Goal: Transaction & Acquisition: Obtain resource

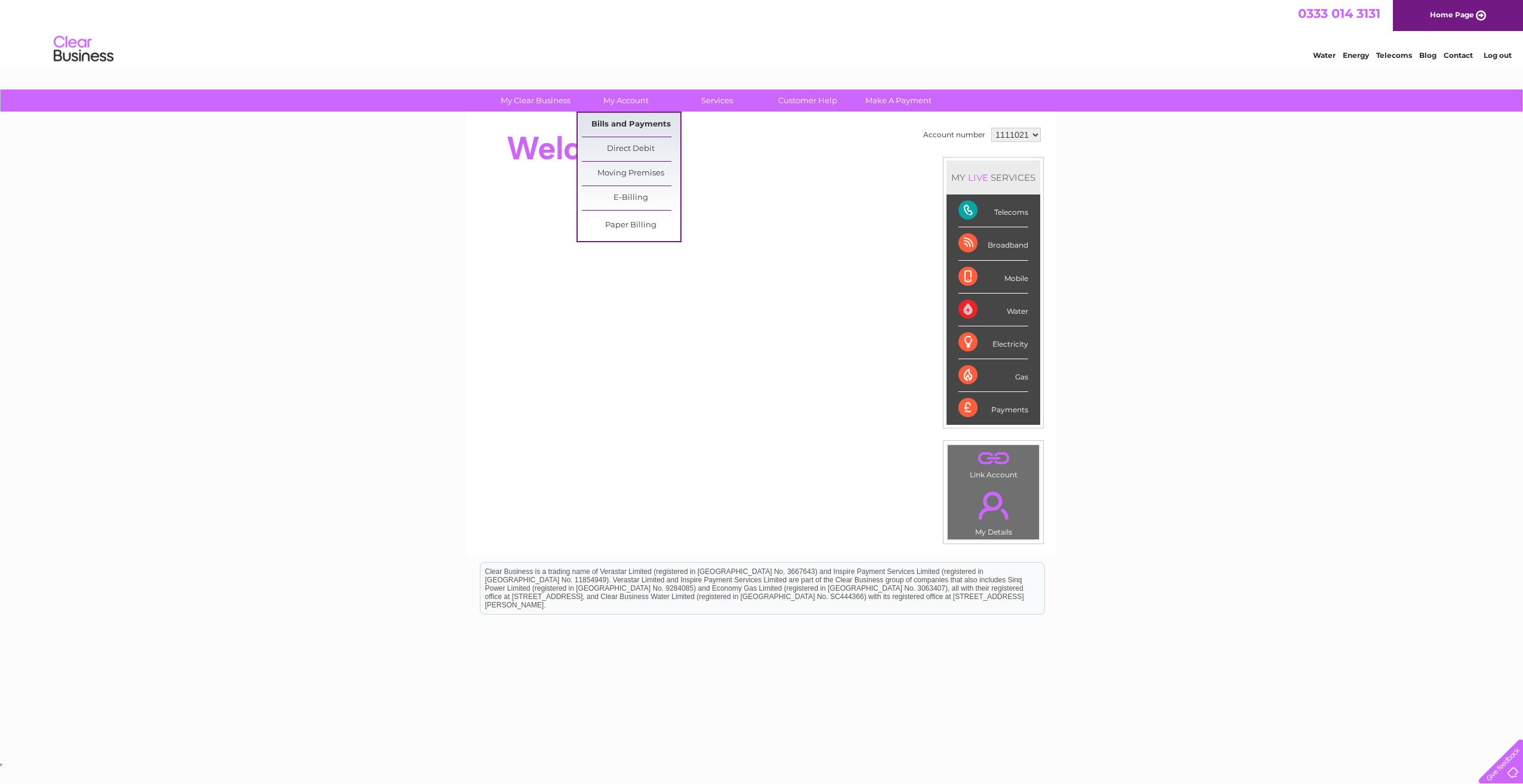
click at [640, 125] on link "Bills and Payments" at bounding box center [631, 124] width 98 height 24
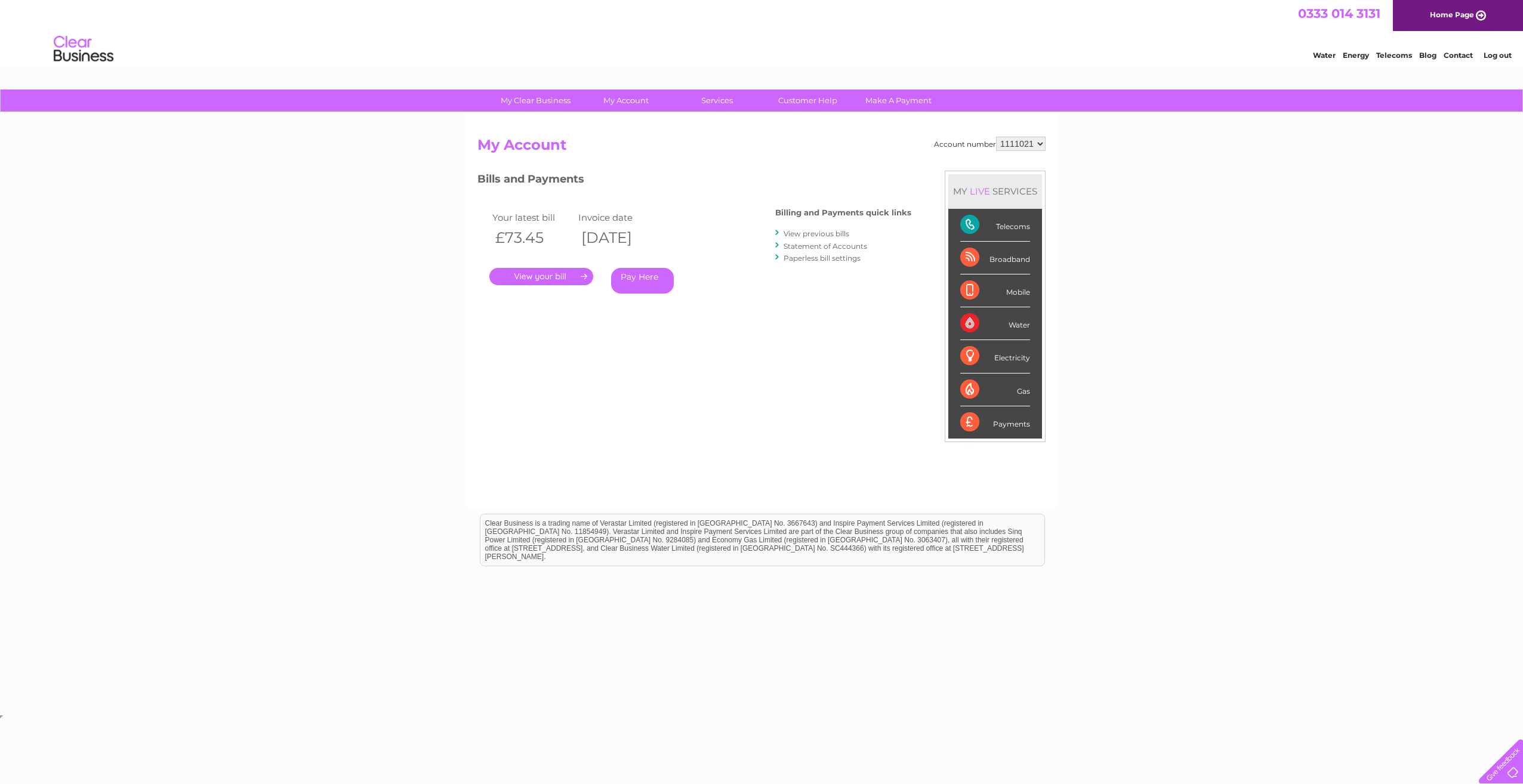
click at [851, 227] on li "View previous bills" at bounding box center [843, 233] width 136 height 12
click at [844, 230] on link "View previous bills" at bounding box center [816, 234] width 66 height 9
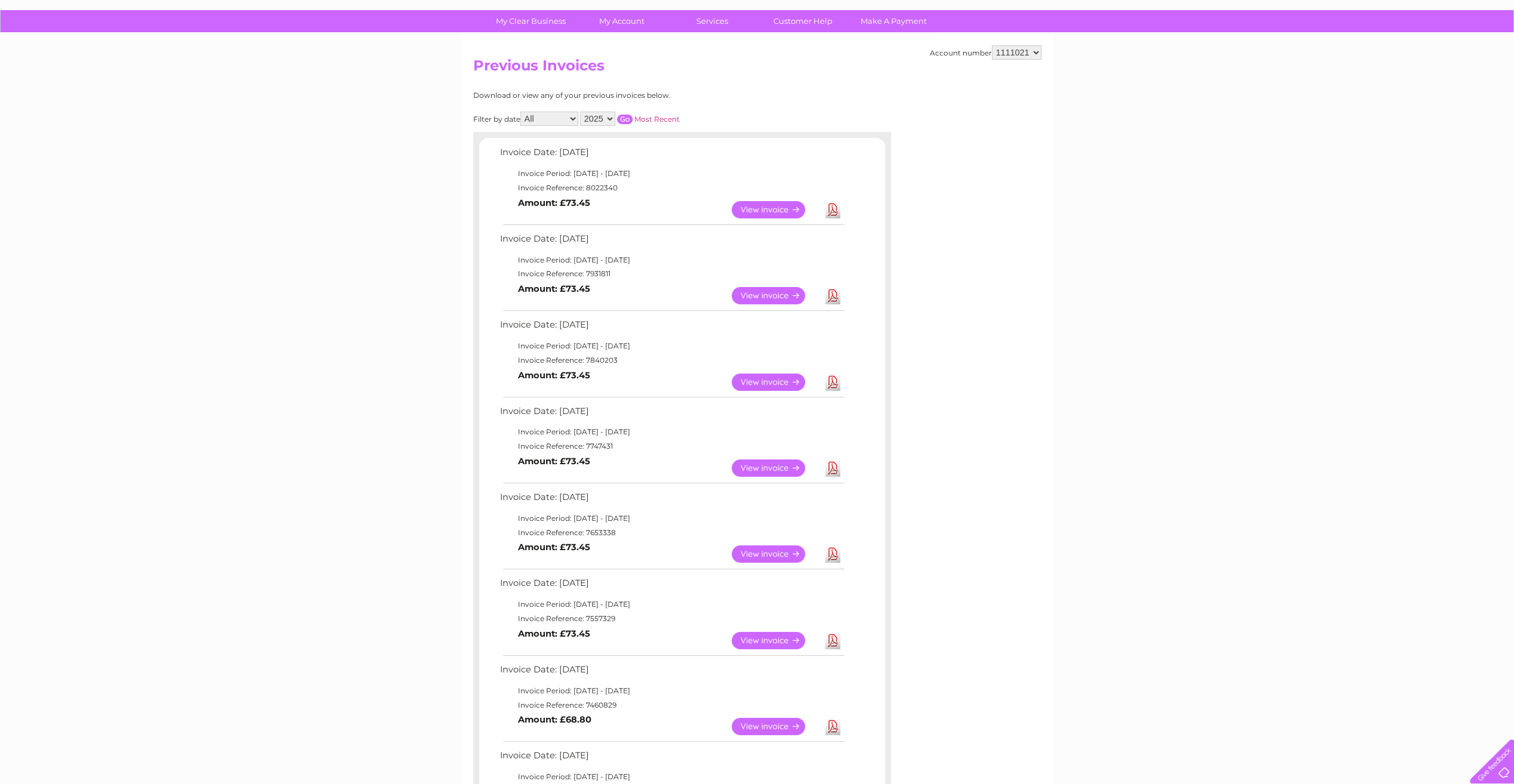
scroll to position [59, 0]
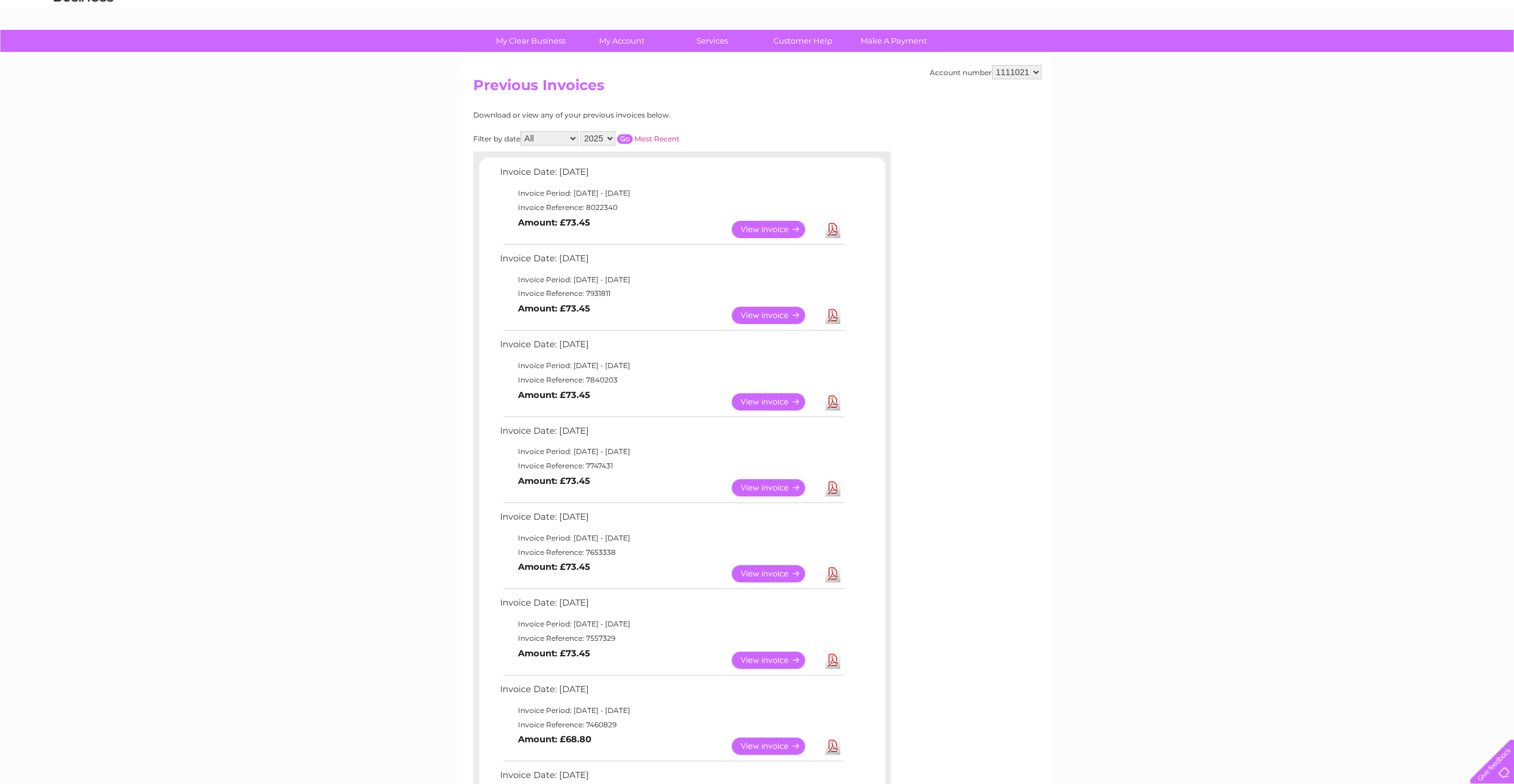
click at [793, 486] on link "View" at bounding box center [775, 487] width 88 height 17
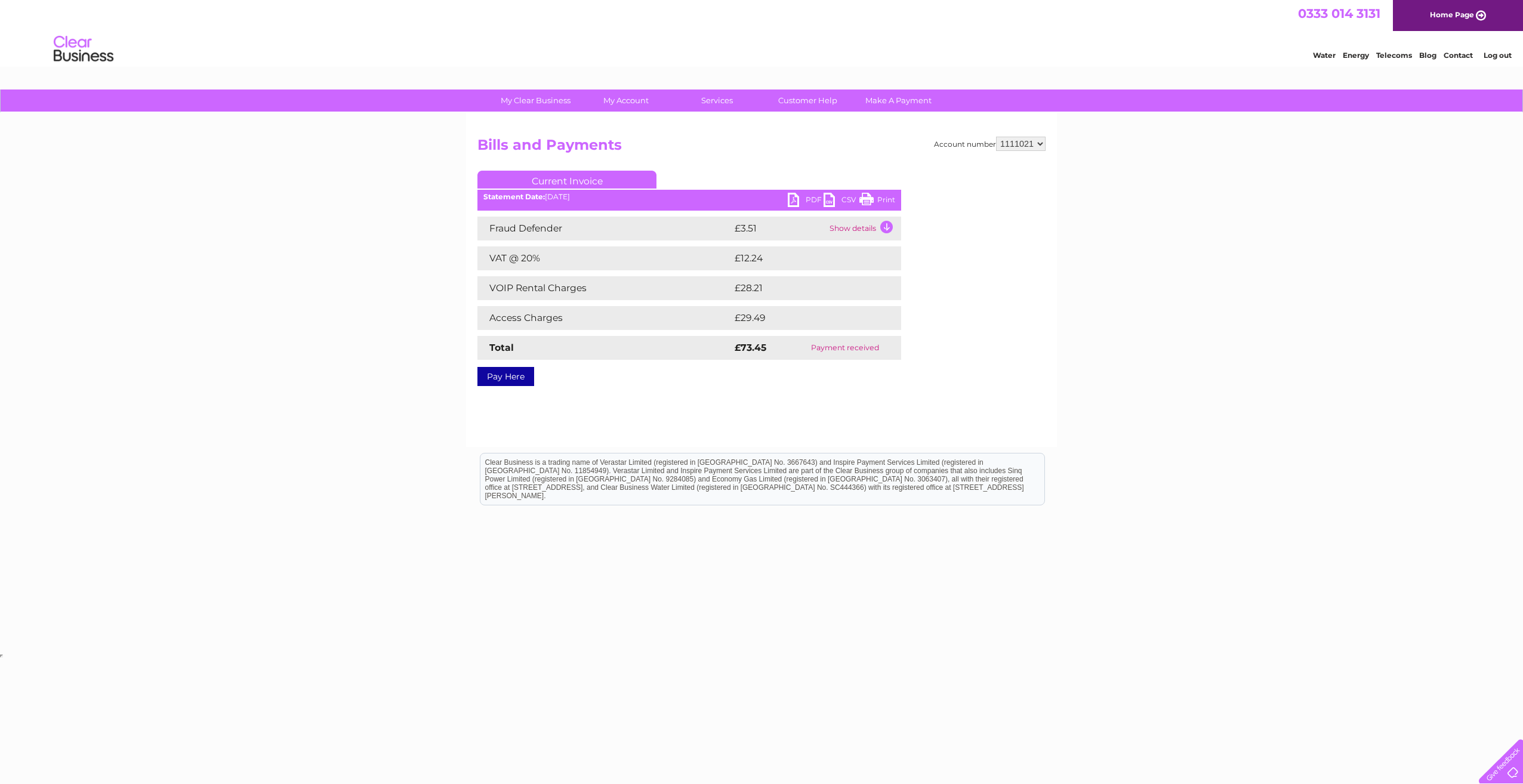
click at [806, 205] on link "PDF" at bounding box center [806, 200] width 36 height 17
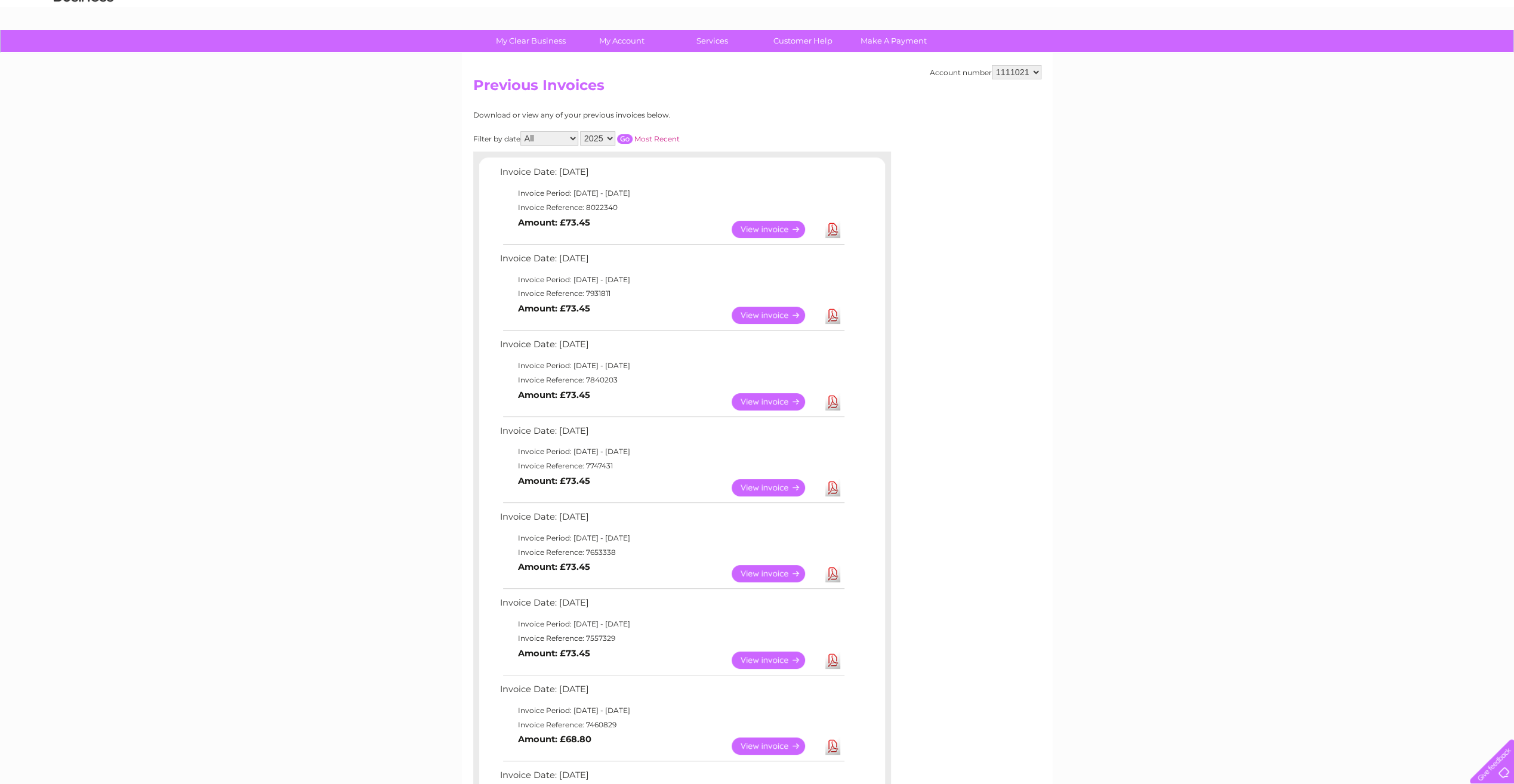
click at [754, 400] on link "View" at bounding box center [775, 401] width 88 height 17
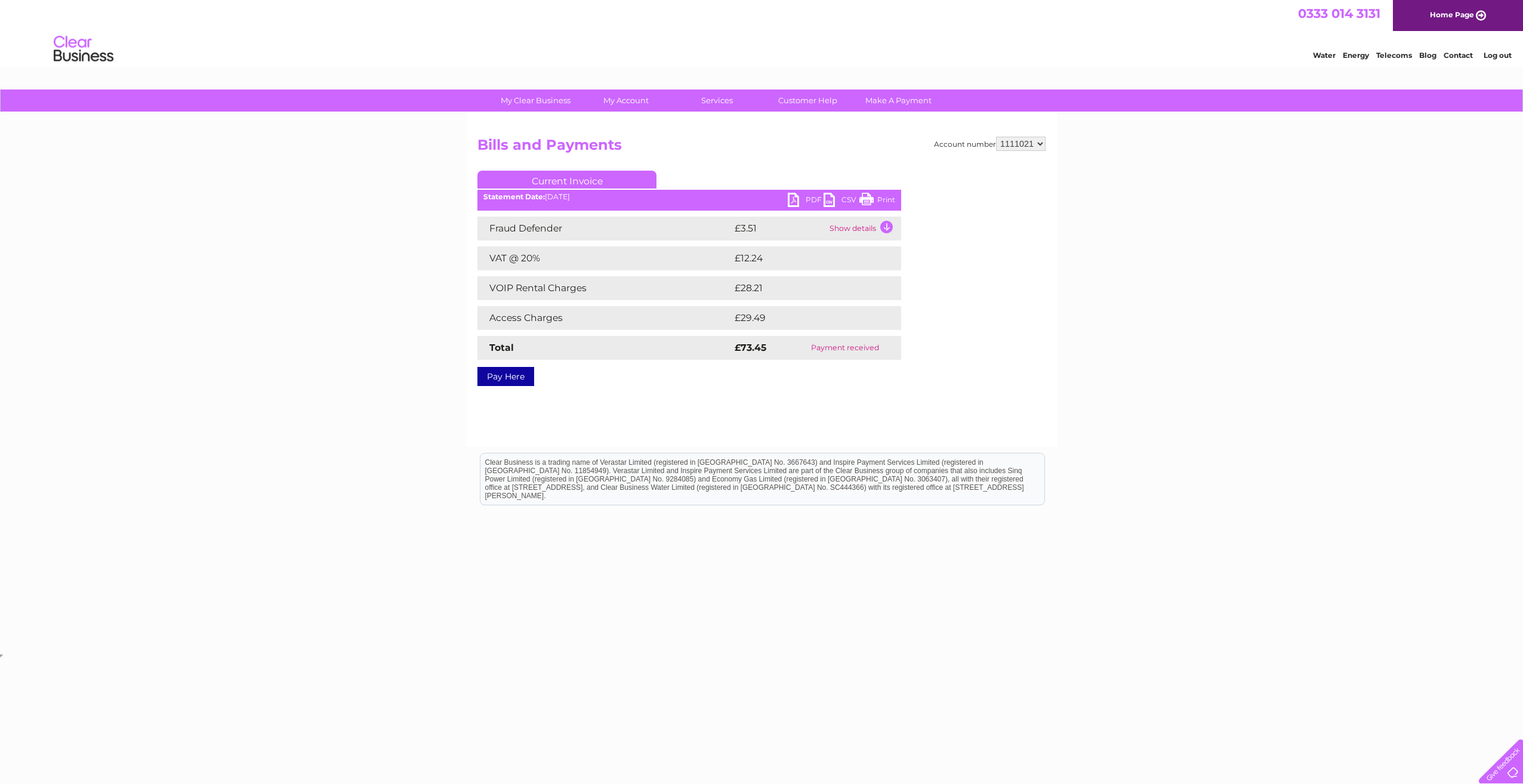
click at [808, 194] on link "PDF" at bounding box center [806, 200] width 36 height 17
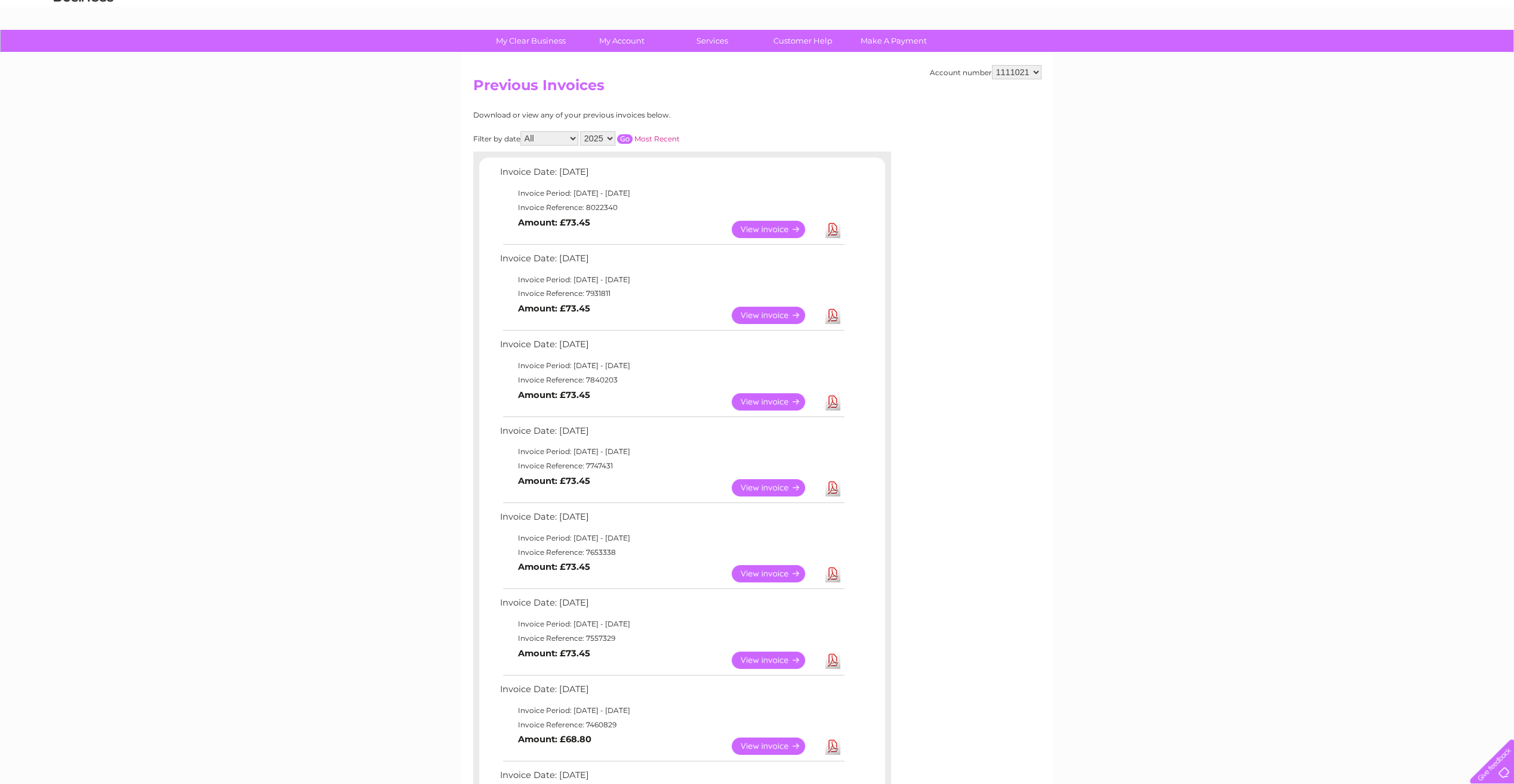
click at [771, 311] on link "View" at bounding box center [775, 315] width 88 height 17
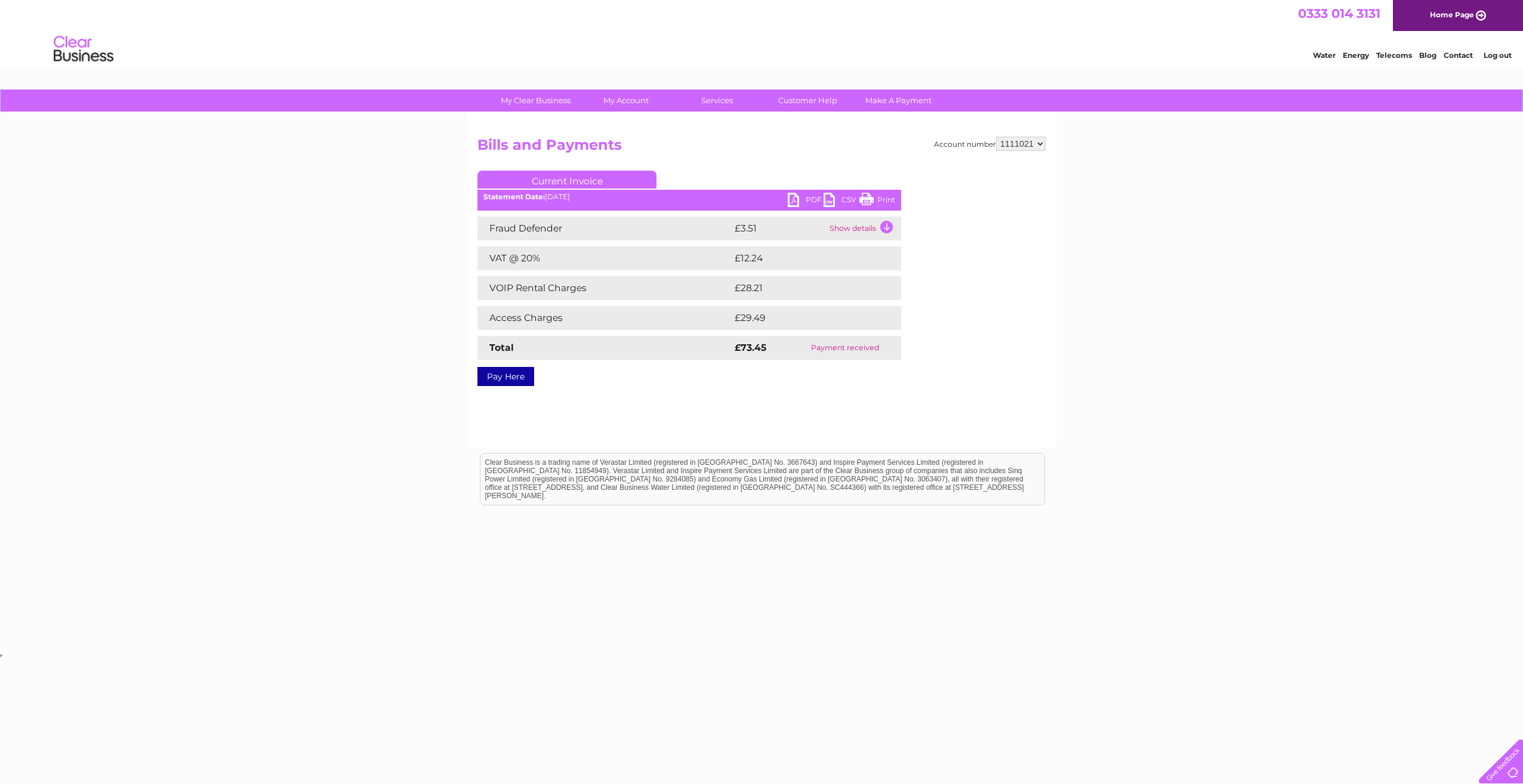
click at [808, 200] on link "PDF" at bounding box center [806, 200] width 36 height 17
